Goal: Transaction & Acquisition: Purchase product/service

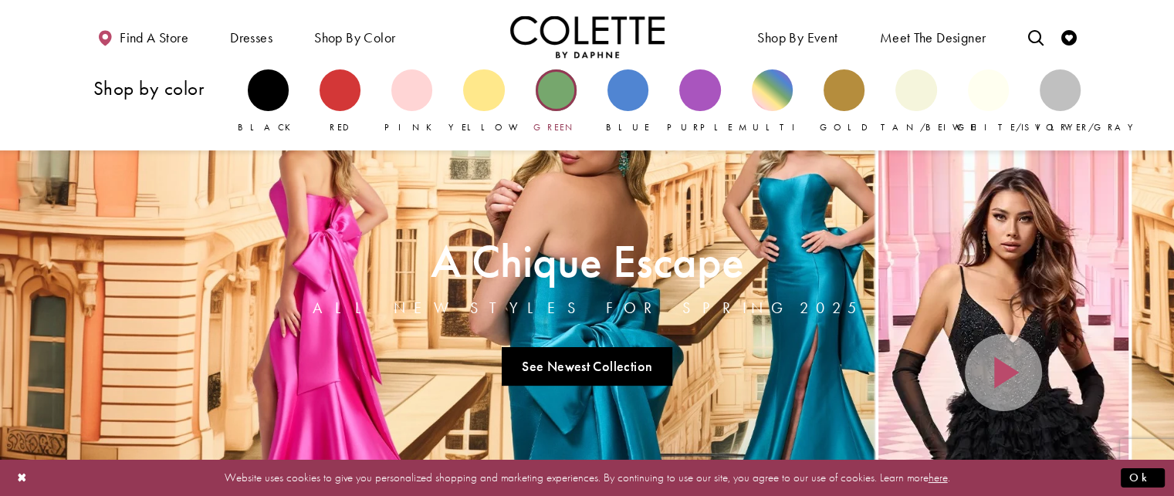
click at [559, 95] on div "Primary block" at bounding box center [556, 89] width 41 height 41
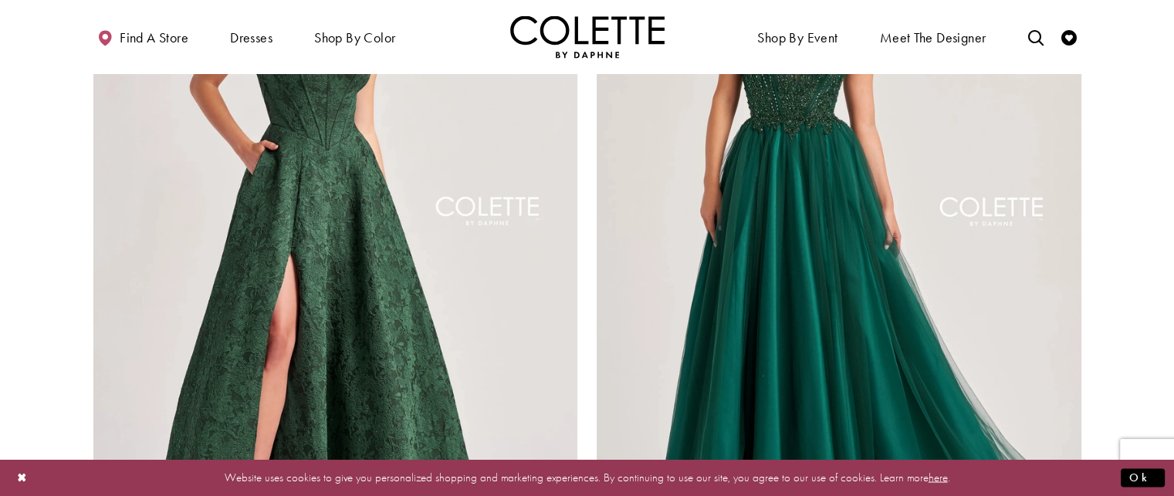
scroll to position [2702, 0]
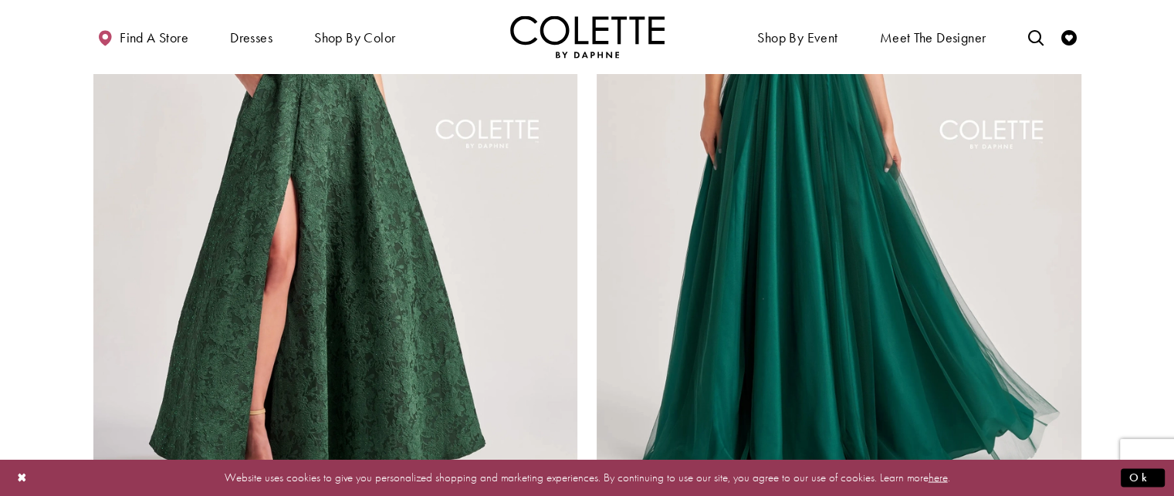
click at [431, 308] on img "Visit Colette by Daphne Style No. CL8675 Page" at bounding box center [335, 137] width 485 height 705
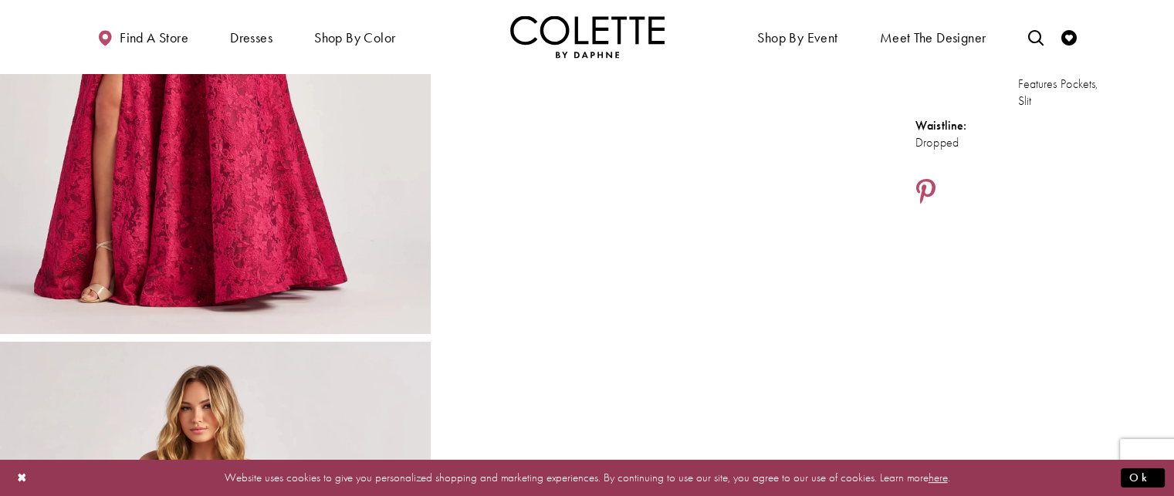
scroll to position [386, 0]
